Goal: Transaction & Acquisition: Purchase product/service

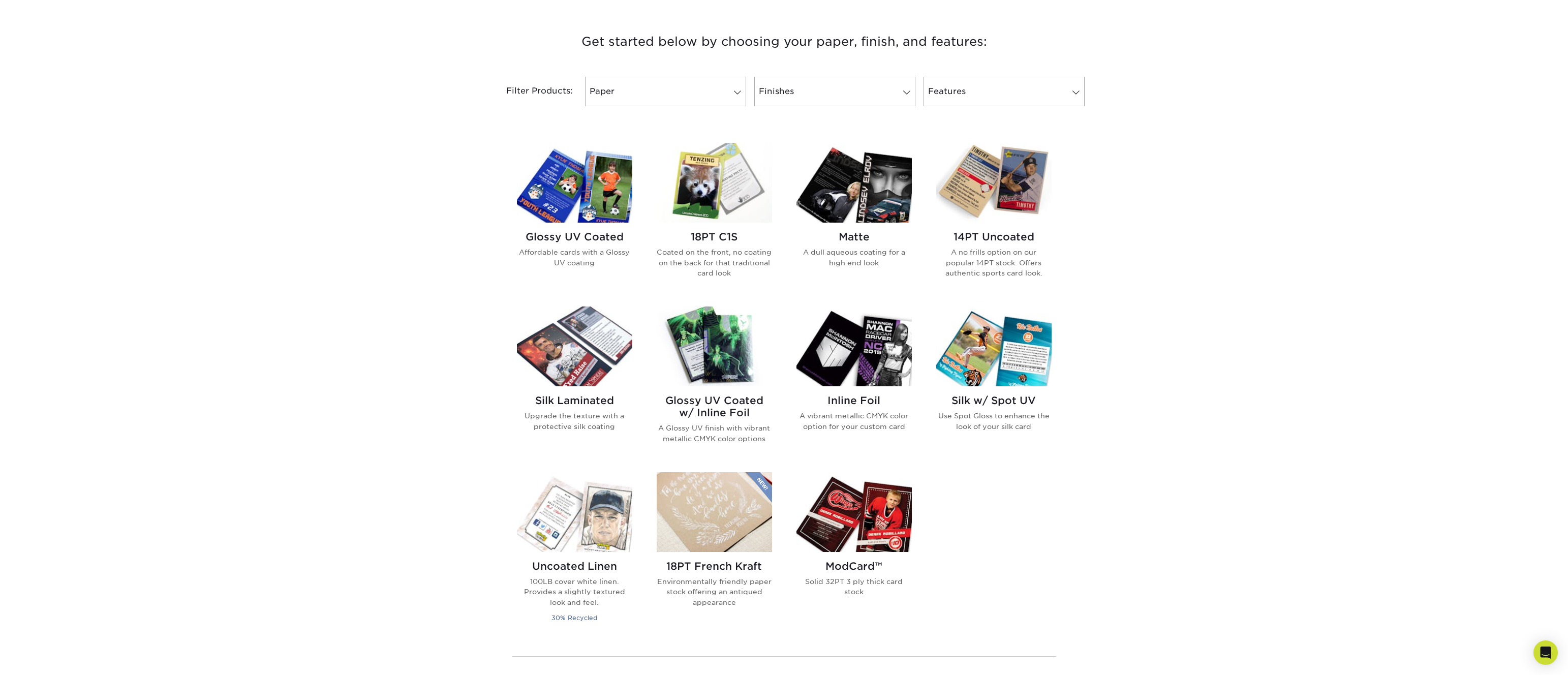
scroll to position [526, 0]
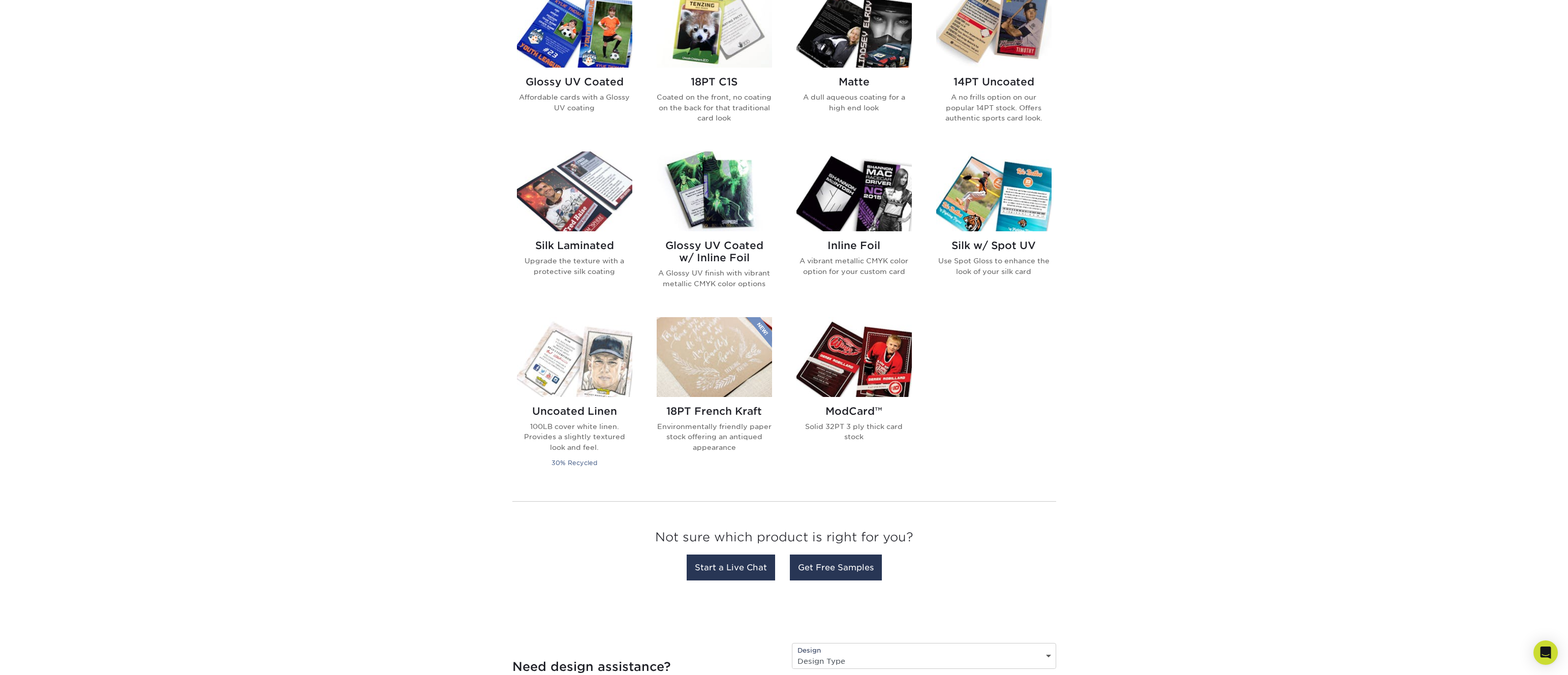
click at [1017, 192] on img at bounding box center [994, 191] width 115 height 79
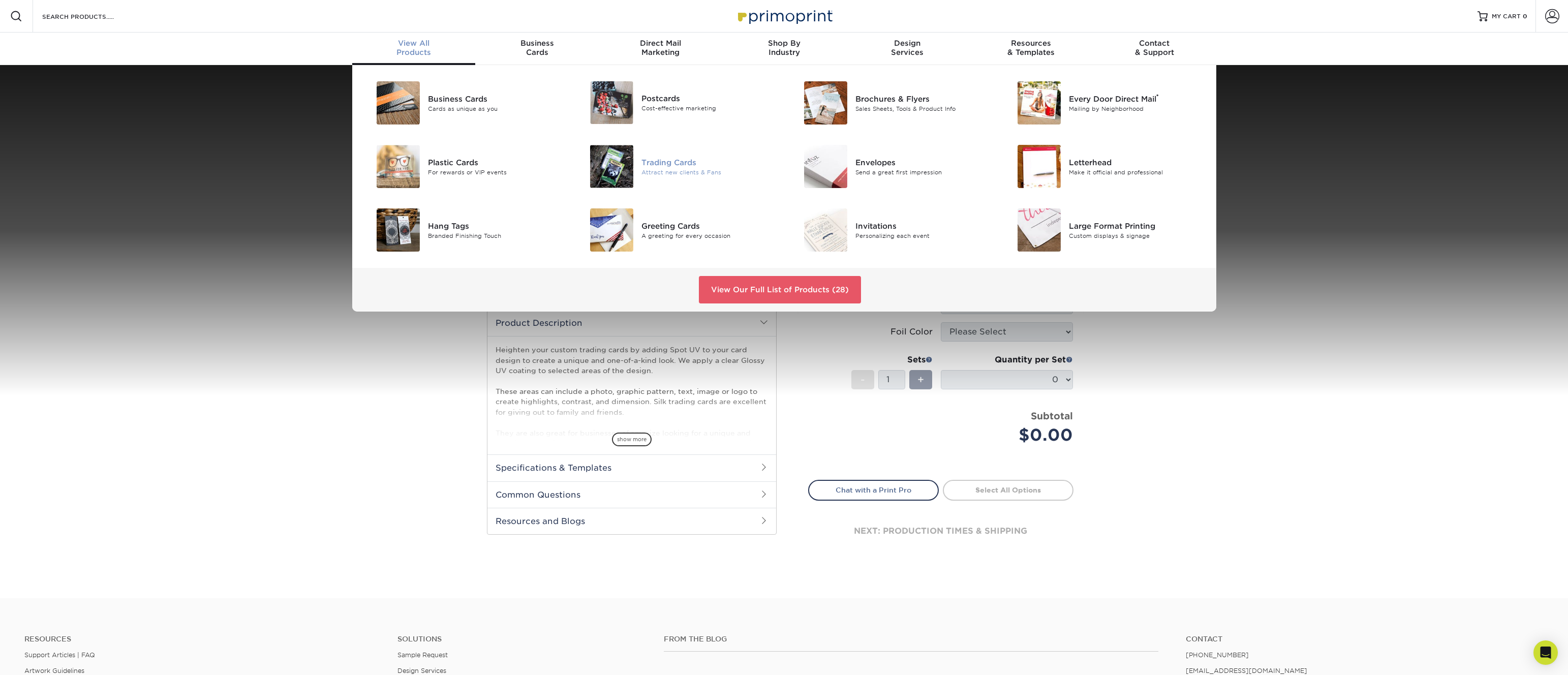
click at [615, 163] on img at bounding box center [611, 166] width 43 height 43
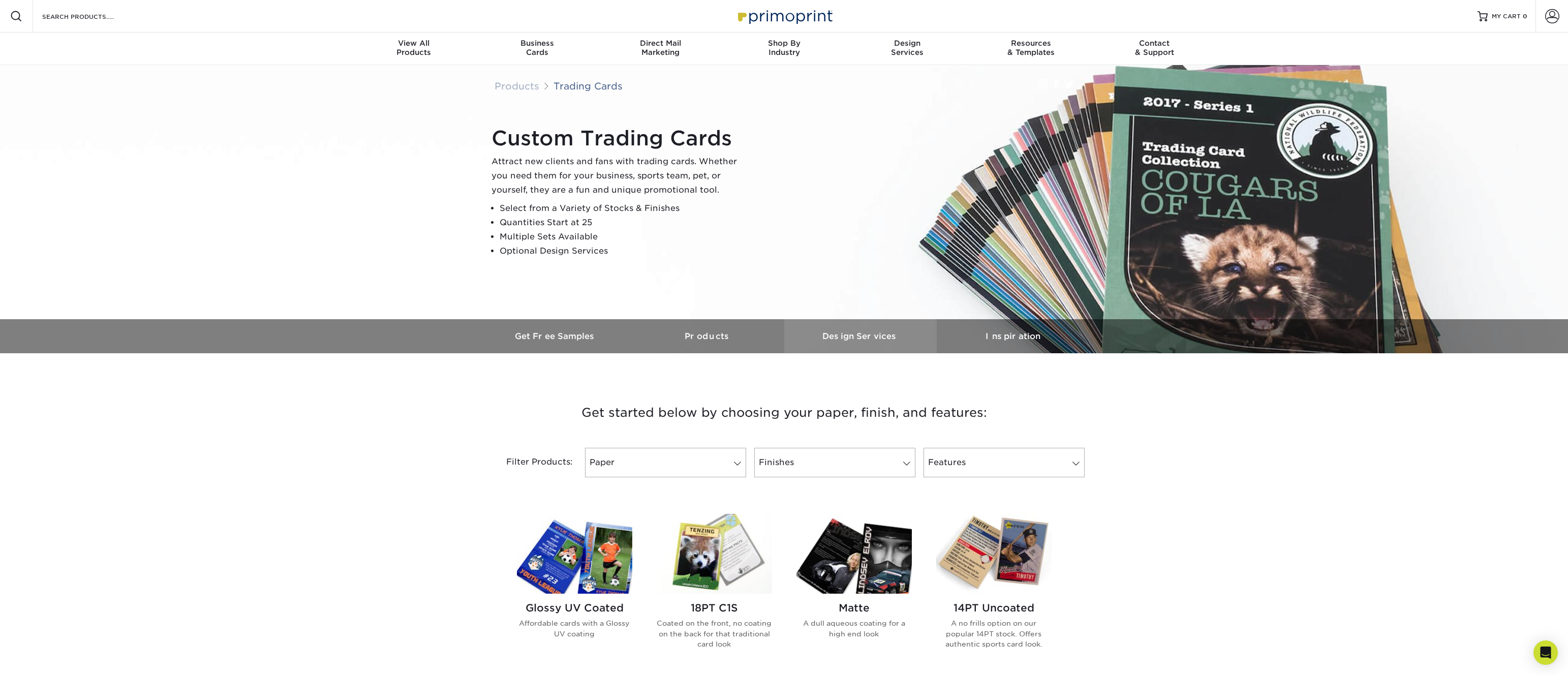
click at [870, 342] on link "Design Services" at bounding box center [861, 336] width 153 height 34
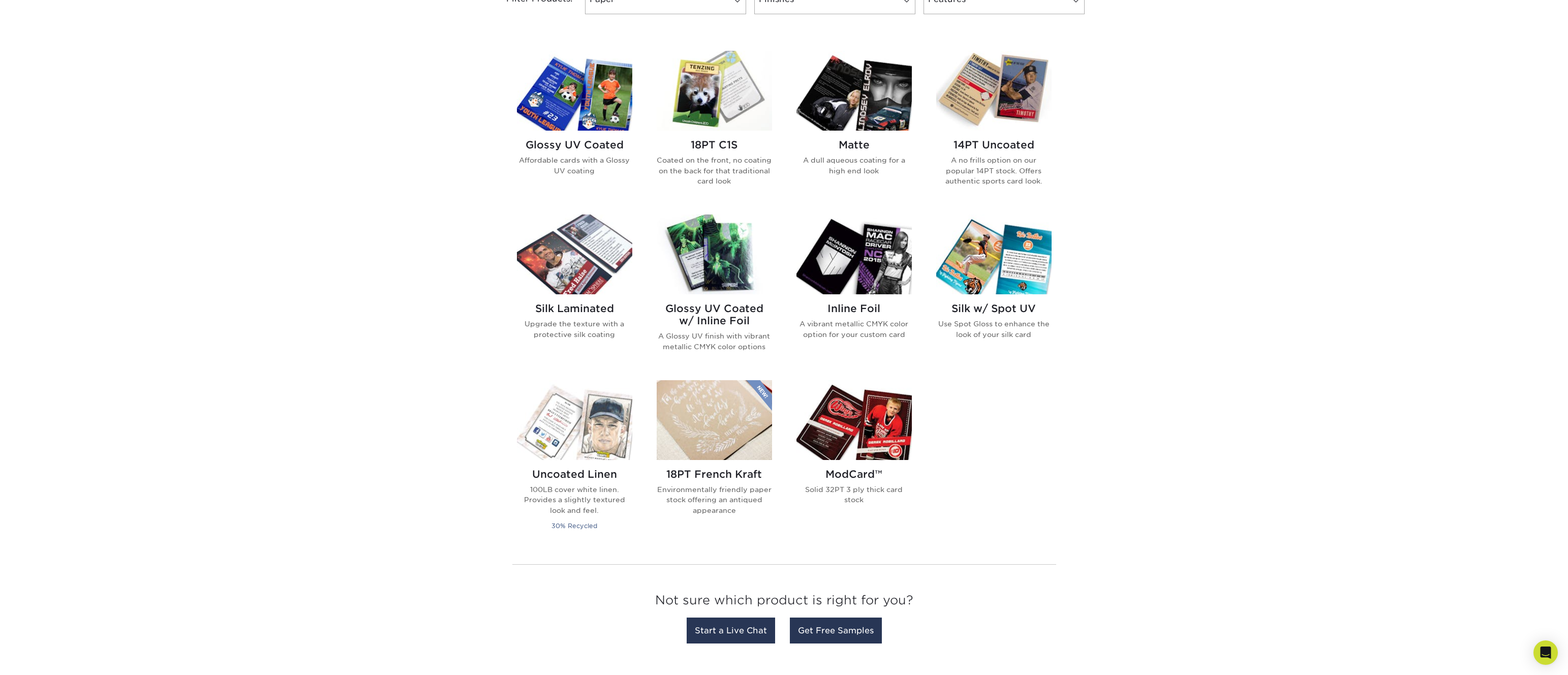
scroll to position [462, 0]
click at [587, 268] on img at bounding box center [575, 255] width 115 height 79
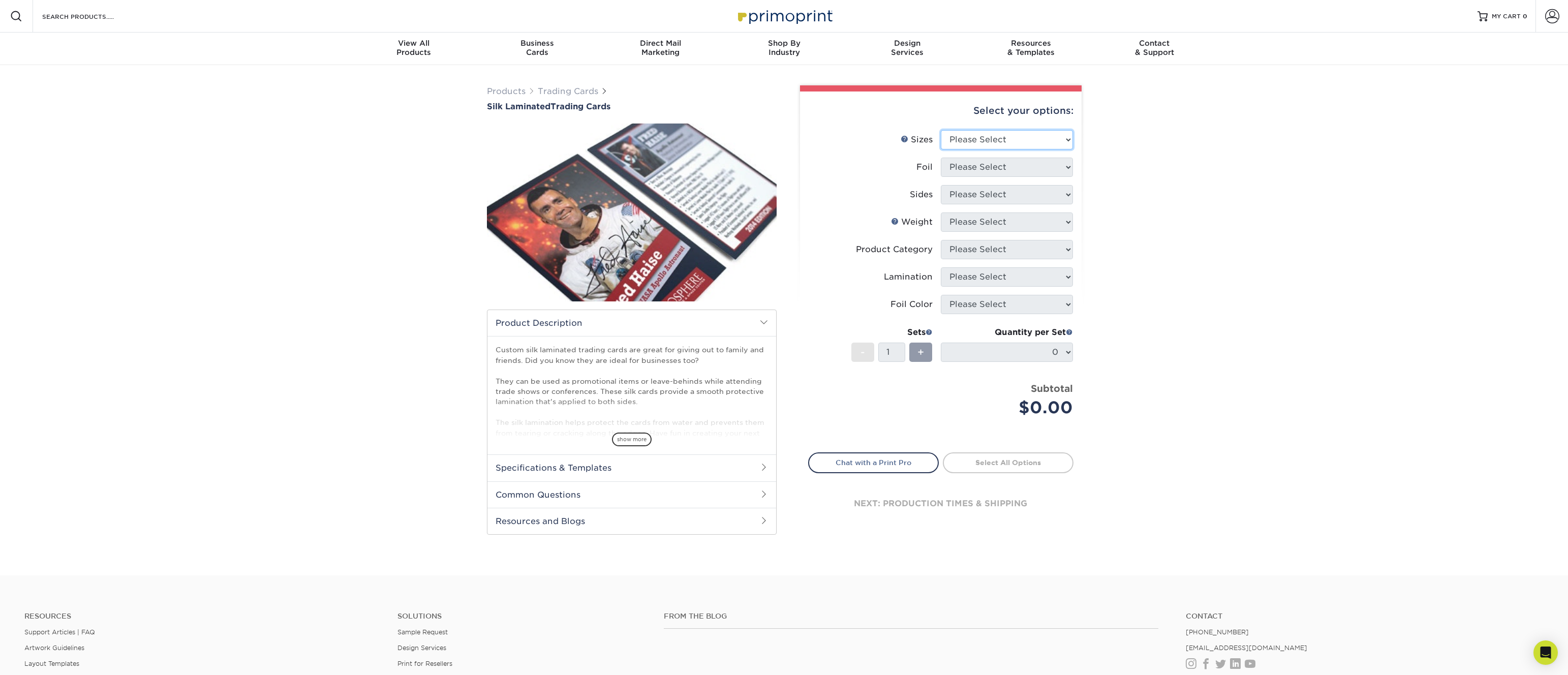
click at [998, 139] on select "Please Select 2.5" x 3.5"" at bounding box center [1007, 139] width 132 height 19
select select "2.50x3.50"
click at [941, 130] on select "Please Select 2.5" x 3.5"" at bounding box center [1007, 139] width 132 height 19
click at [994, 165] on select "Please Select" at bounding box center [1007, 167] width 132 height 19
select select "1"
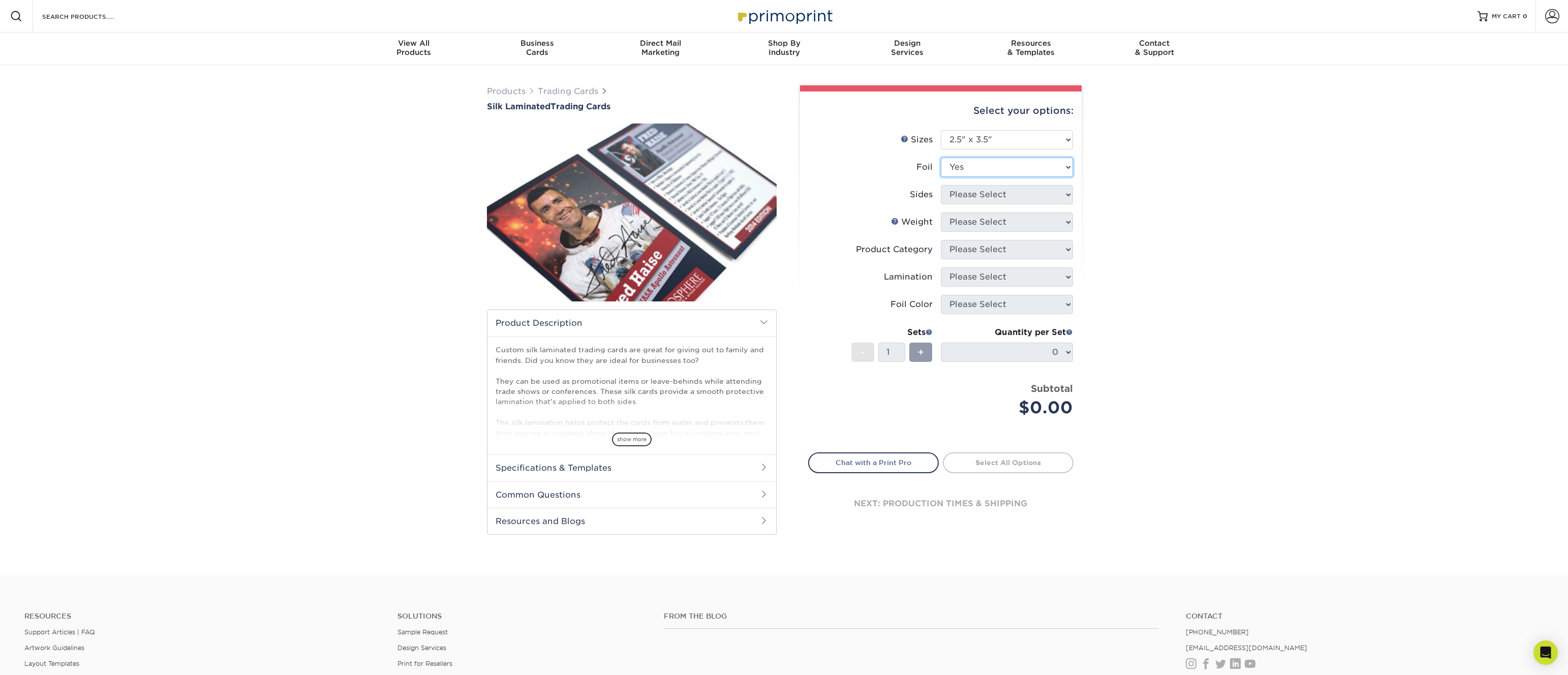
click at [941, 157] on select "Please Select No Yes" at bounding box center [1007, 167] width 132 height 19
click at [989, 197] on select "Please Select Print Both Sides Print Both Sides - Foil Both Sides Print Both Si…" at bounding box center [1007, 195] width 132 height 19
select select "e9e9dfb3-fba1-4d60-972c-fd9ca5904d33"
click at [941, 185] on select "Please Select Print Both Sides - Foil Both Sides Print Both Sides - Foil Front …" at bounding box center [1007, 195] width 132 height 19
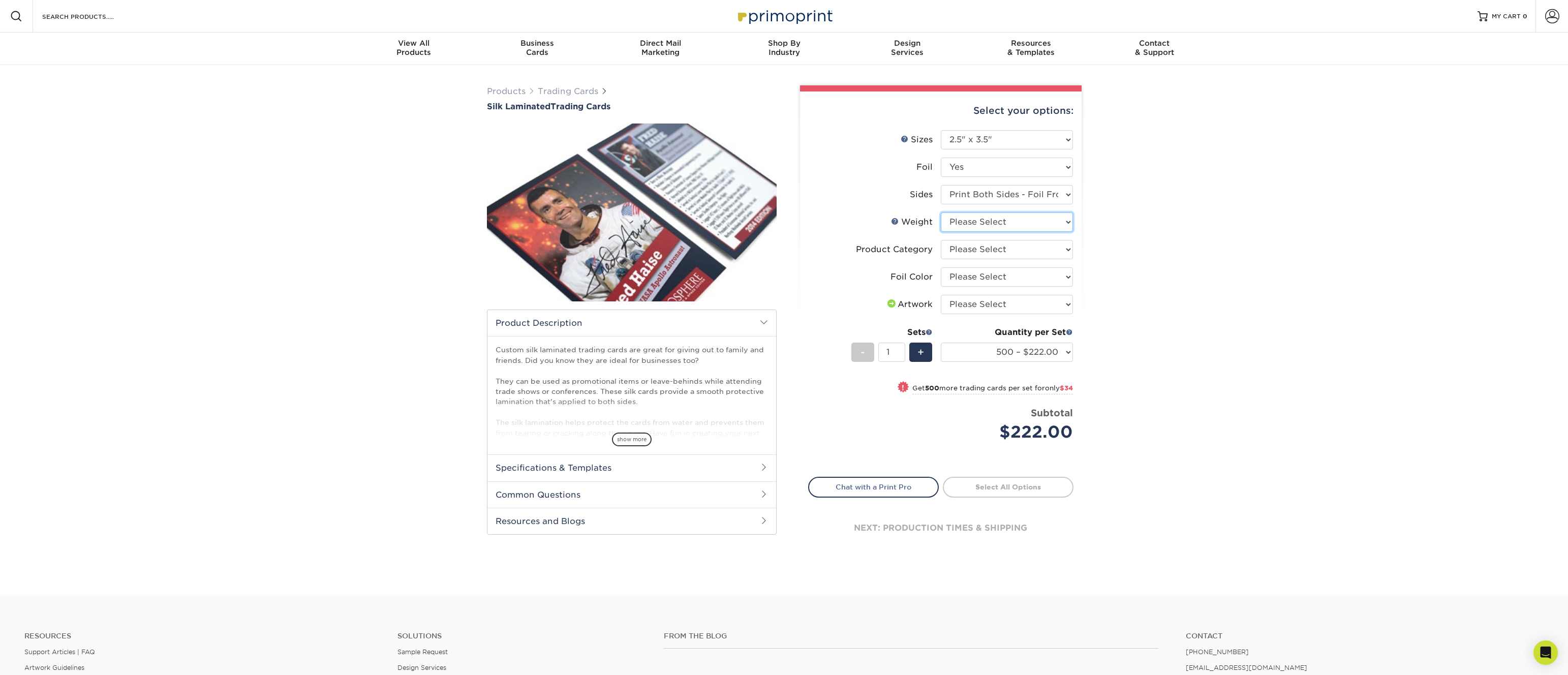
click at [1002, 224] on select "Please Select 16PT" at bounding box center [1007, 222] width 132 height 19
select select "16PT"
click at [941, 213] on select "Please Select 16PT" at bounding box center [1007, 222] width 132 height 19
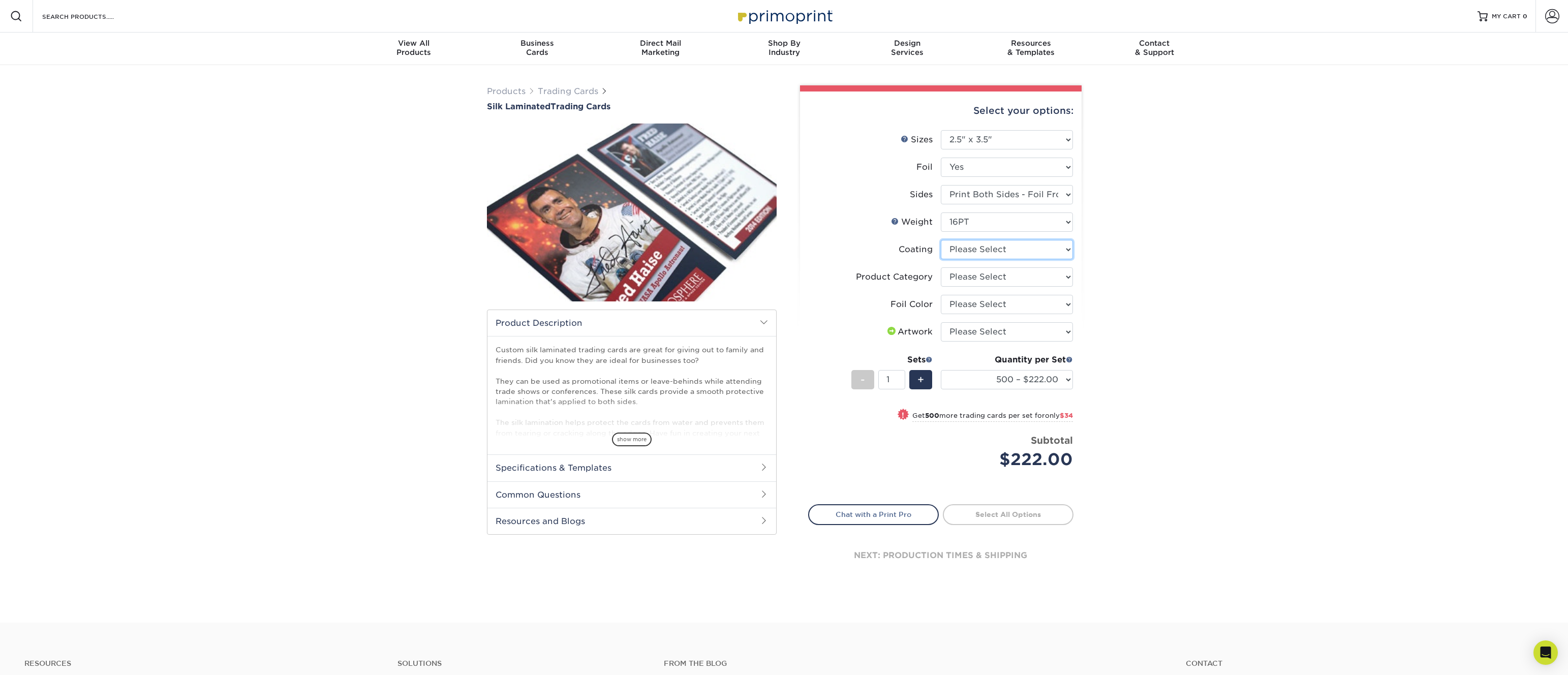
click at [1000, 254] on select at bounding box center [1007, 249] width 132 height 19
click at [985, 272] on select "Please Select Trading Cards" at bounding box center [1007, 276] width 132 height 19
select select "c2f9bce9-36c2-409d-b101-c29d9d031e18"
click at [941, 267] on select "Please Select Trading Cards" at bounding box center [1007, 276] width 132 height 19
click at [1010, 303] on select "Please Select Silver Foil Rose Gold Foil Red Foil Gold Foil Copper Foil Blue Fo…" at bounding box center [1007, 304] width 132 height 19
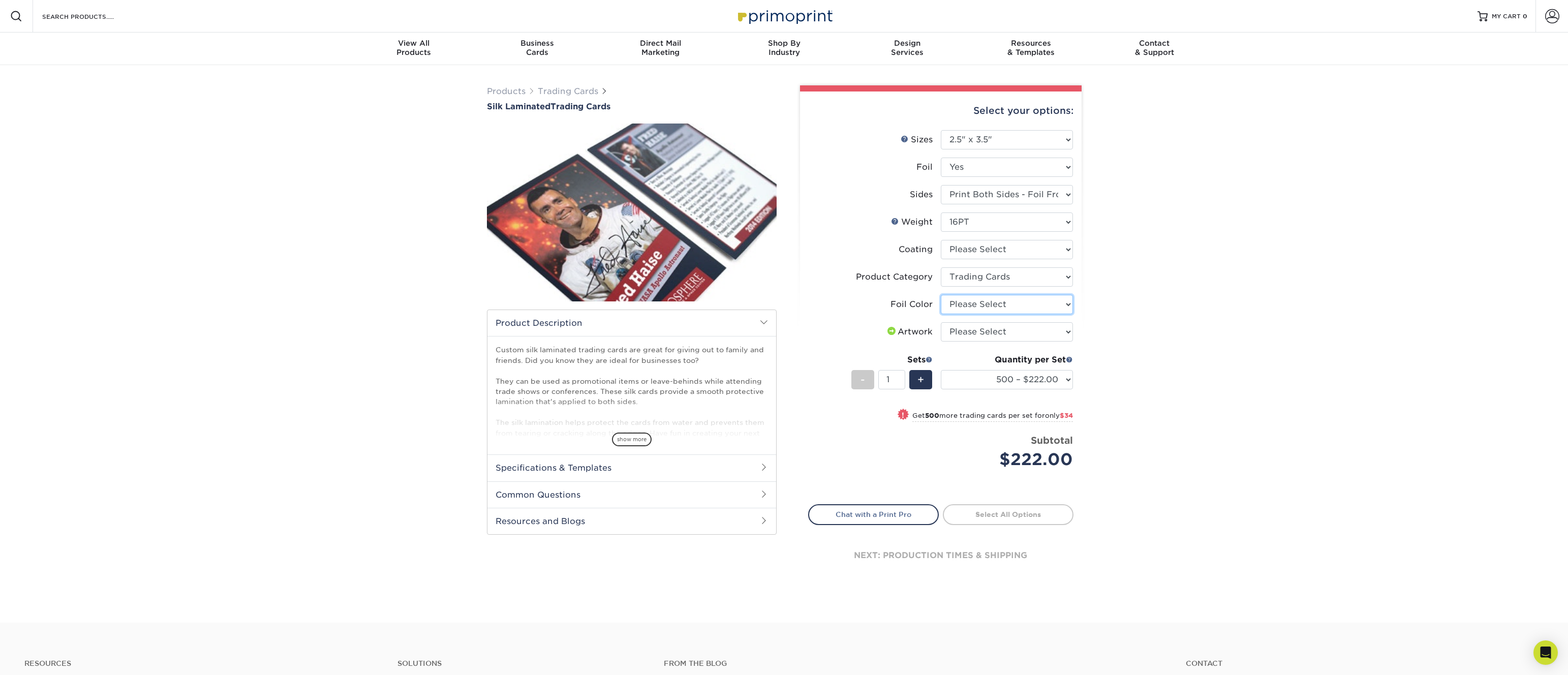
select select "acffa4a5-22f9-4585-ba3f-0adaa54b8c85"
click at [941, 294] on select "Please Select Silver Foil Rose Gold Foil Red Foil Gold Foil Copper Foil Blue Fo…" at bounding box center [1007, 304] width 132 height 19
click at [1017, 329] on select "Please Select I will upload files I need a design - $100" at bounding box center [1007, 332] width 132 height 19
select select "upload"
click at [941, 322] on select "Please Select I will upload files I need a design - $100" at bounding box center [1007, 332] width 132 height 19
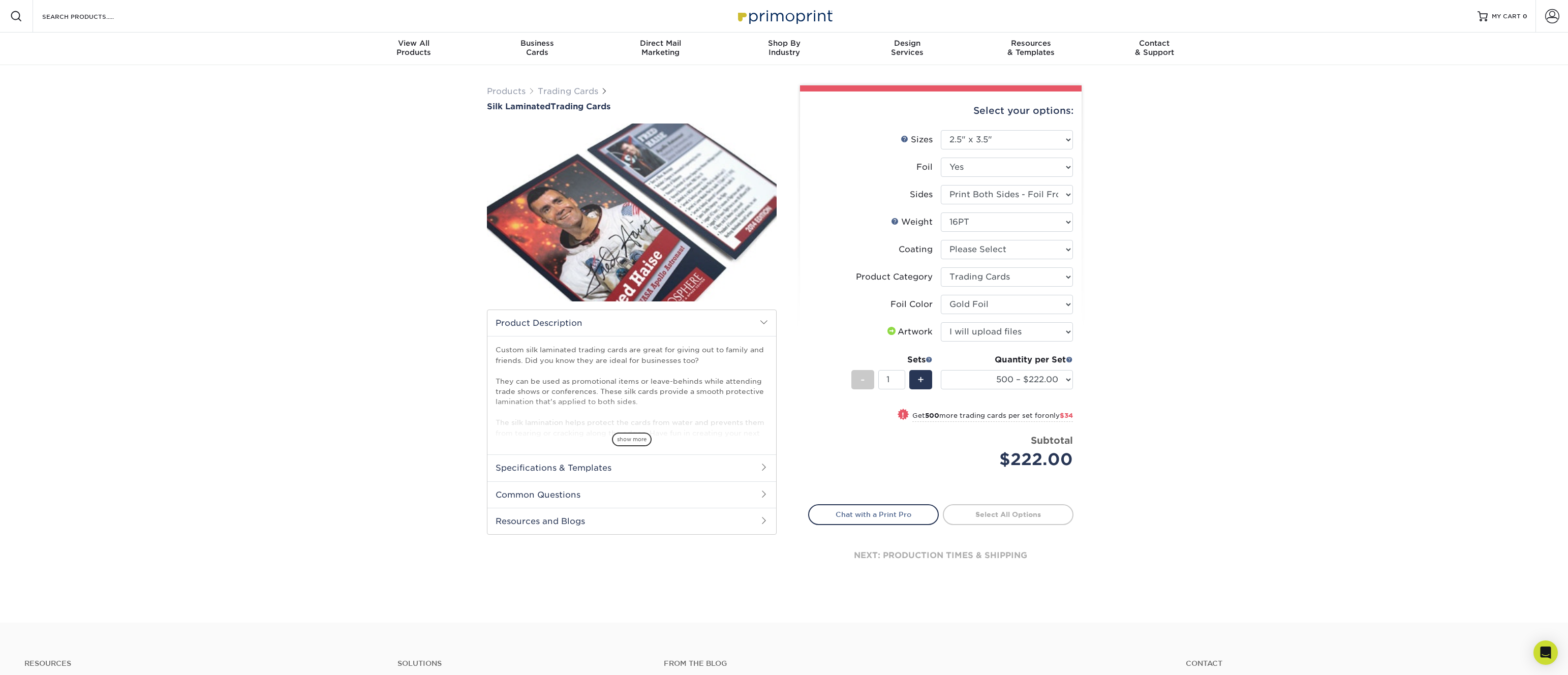
click at [1264, 350] on div "Products Trading Cards Silk Laminated Trading Cards show more Templates" at bounding box center [784, 344] width 1568 height 557
click at [1045, 379] on select "500 – $222.00 1000 – $256.00 2500 – $598.00 5000 – $1135.00" at bounding box center [1007, 379] width 132 height 19
click at [941, 370] on select "500 – $222.00 1000 – $256.00 2500 – $598.00 5000 – $1135.00" at bounding box center [1007, 379] width 132 height 19
click at [911, 380] on div "+" at bounding box center [920, 379] width 23 height 19
click at [914, 378] on div "+" at bounding box center [920, 379] width 23 height 19
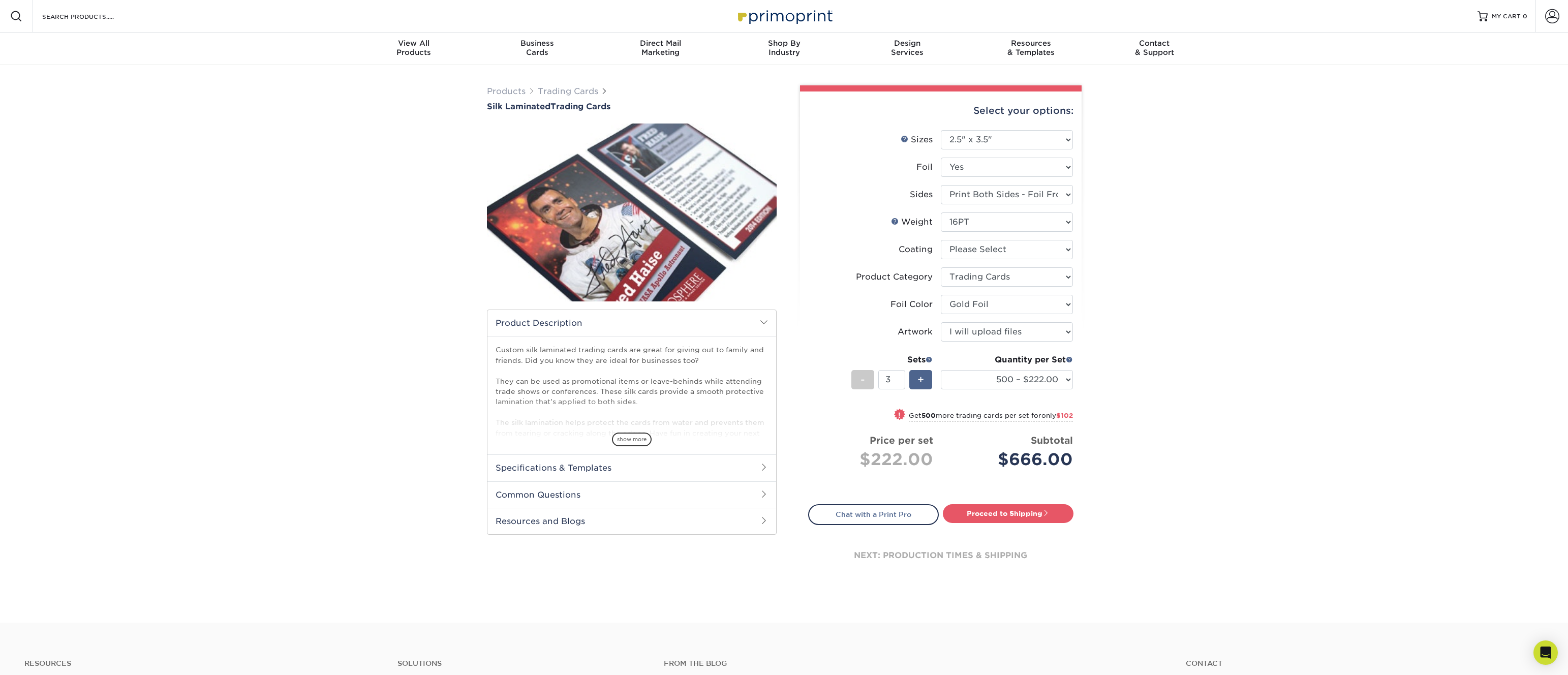
click at [914, 378] on div "+" at bounding box center [920, 379] width 23 height 19
click at [865, 378] on div "-" at bounding box center [862, 379] width 23 height 19
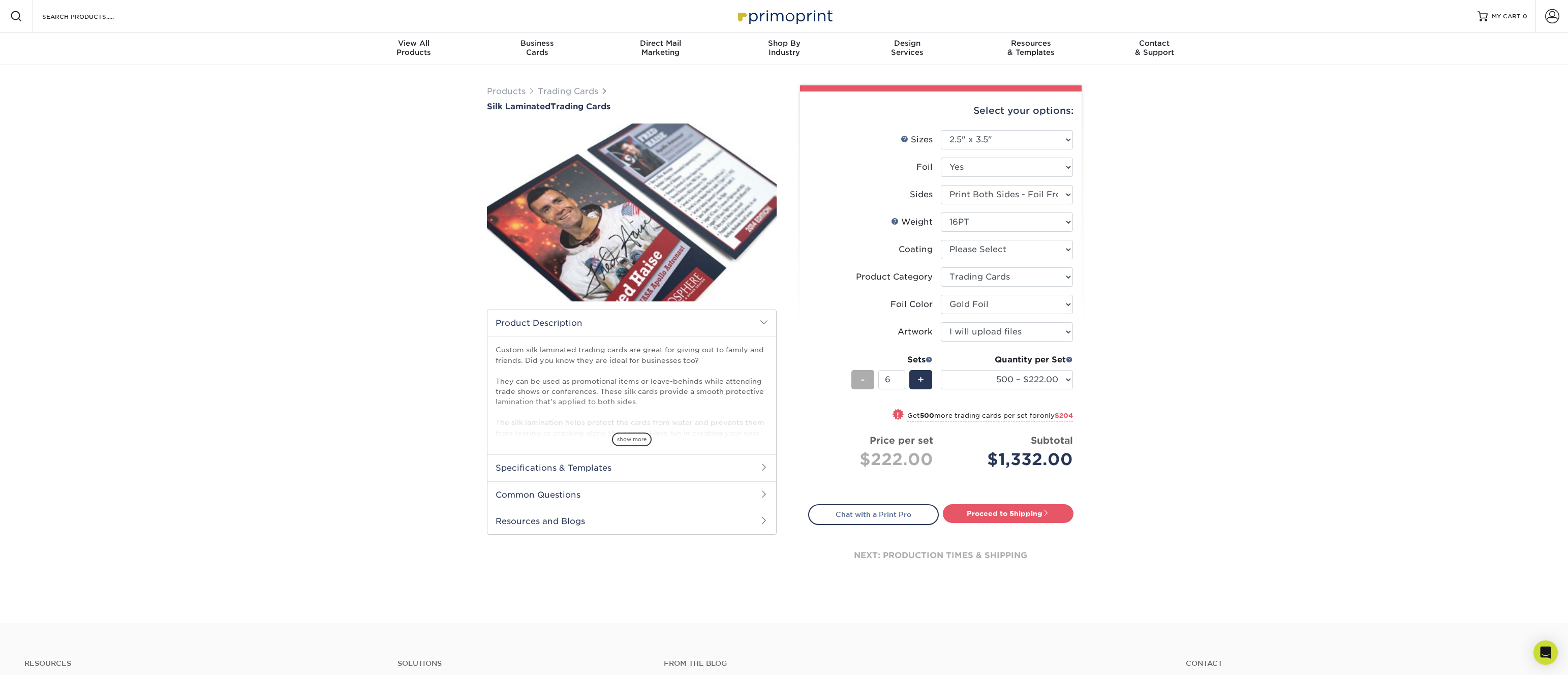
click at [865, 378] on div "-" at bounding box center [862, 379] width 23 height 19
type input "3"
click at [1180, 344] on div "Products Trading Cards Silk Laminated Trading Cards show more Templates" at bounding box center [784, 344] width 1568 height 557
